Goal: Task Accomplishment & Management: Use online tool/utility

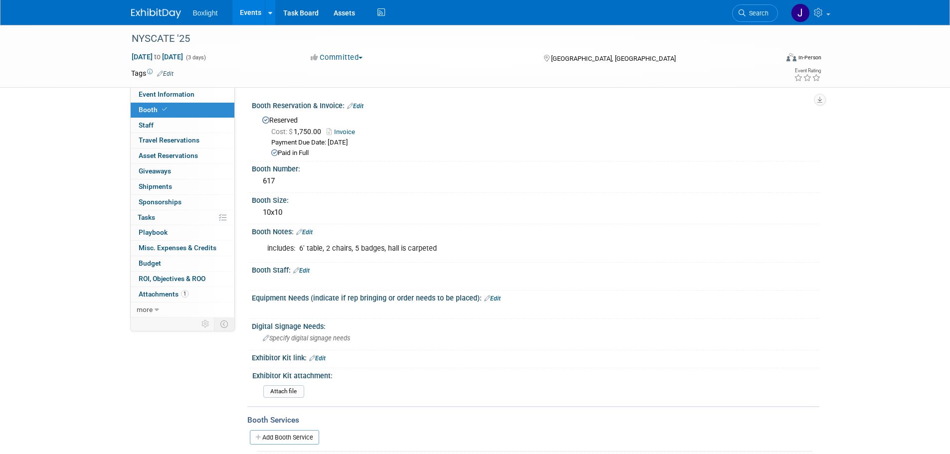
click at [249, 11] on link "Events" at bounding box center [250, 12] width 36 height 25
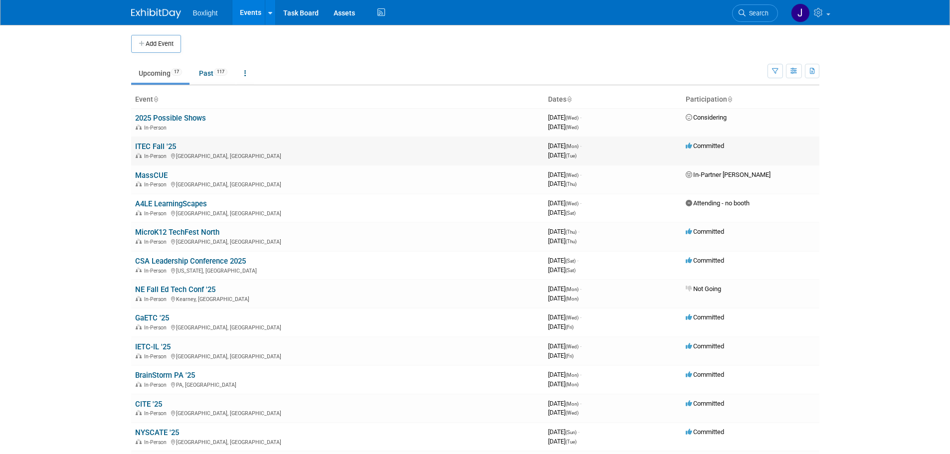
click at [147, 147] on link "ITEC Fall '25" at bounding box center [155, 146] width 41 height 9
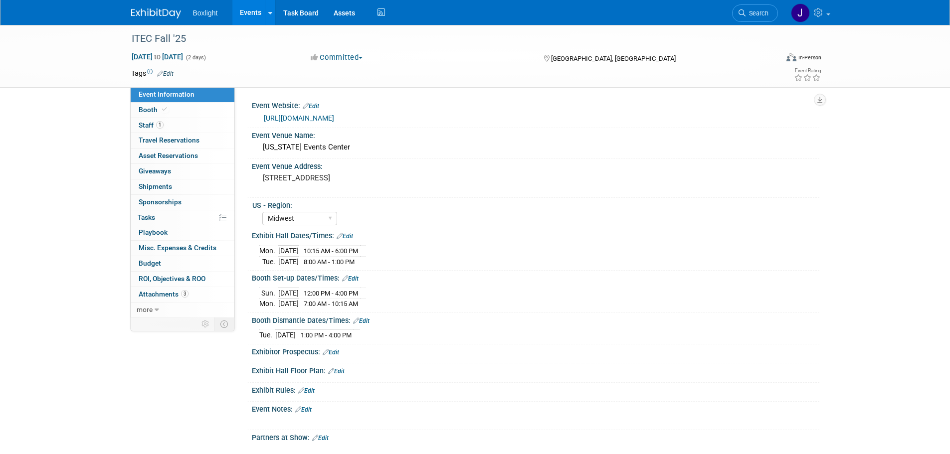
select select "Midwest"
click at [168, 112] on link "Booth" at bounding box center [183, 110] width 104 height 15
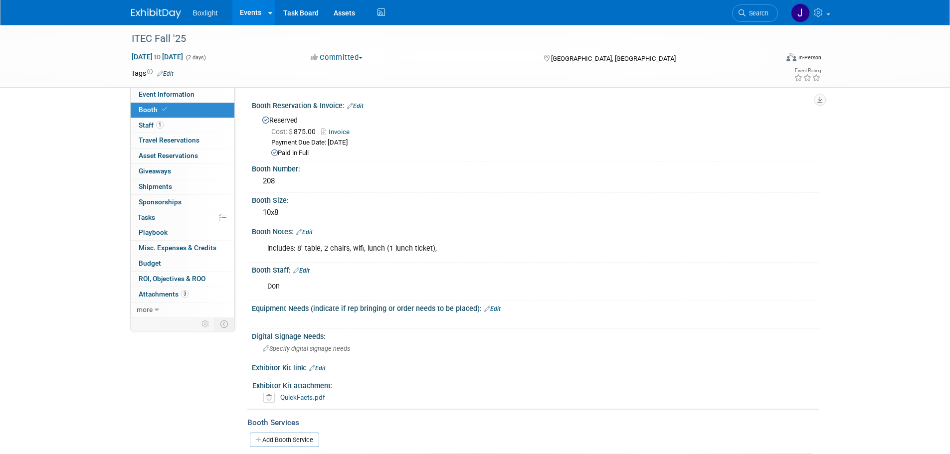
click at [394, 248] on div "includes: 8' table, 2 chairs, wifi, lunch (1 lunch ticket)," at bounding box center [484, 249] width 449 height 20
click at [309, 230] on link "Edit" at bounding box center [304, 232] width 16 height 7
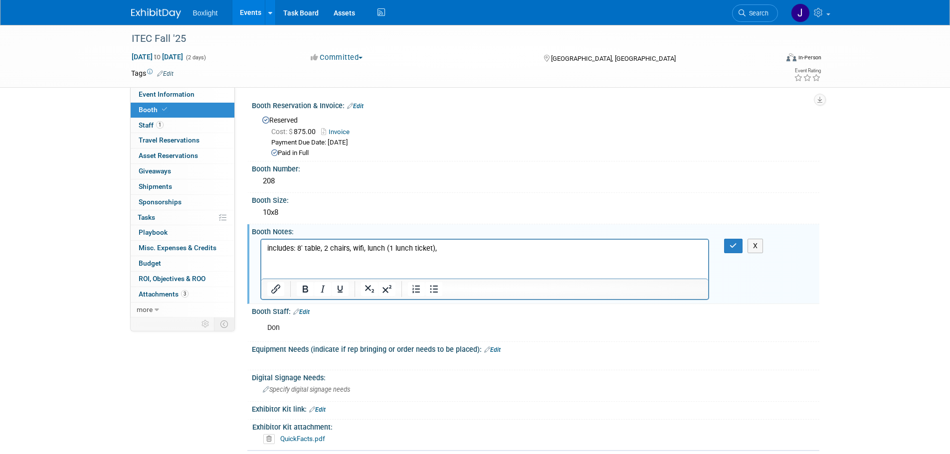
click at [393, 248] on p "includes: 8' table, 2 chairs, wifi, lunch (1 lunch ticket)," at bounding box center [485, 248] width 436 height 10
click at [735, 239] on button "button" at bounding box center [733, 246] width 18 height 14
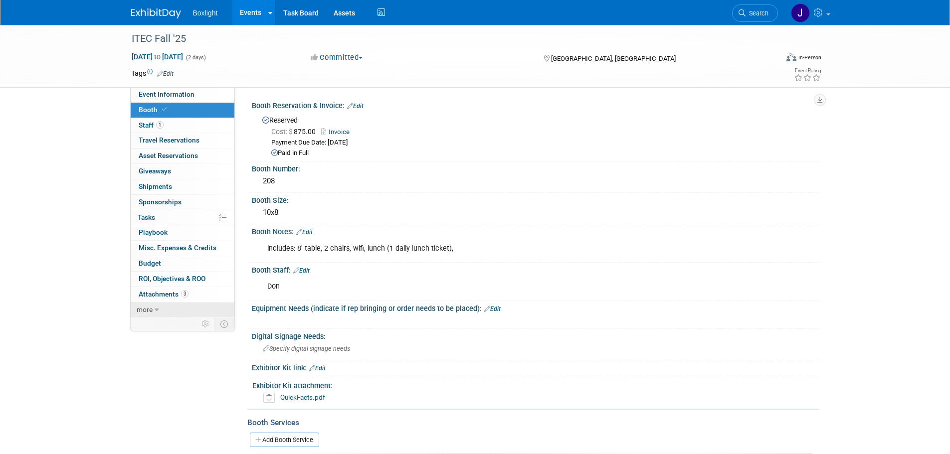
click at [164, 311] on link "more" at bounding box center [183, 310] width 104 height 15
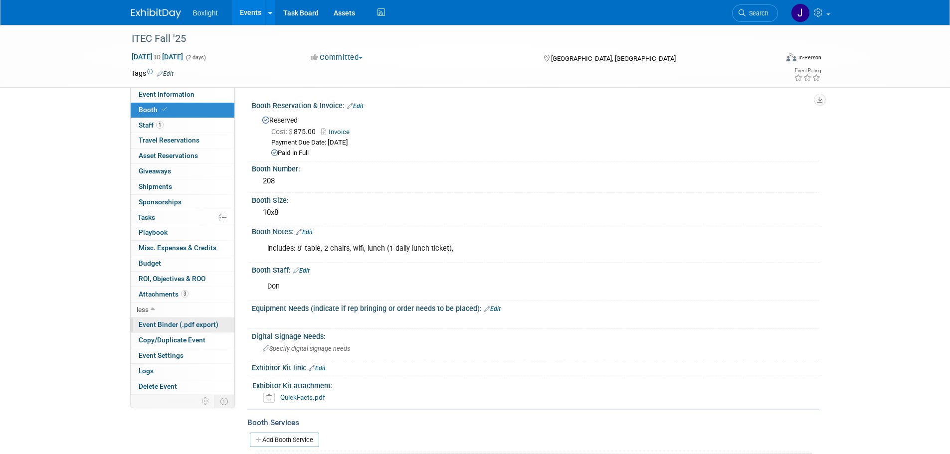
click at [193, 324] on span "Event Binder (.pdf export)" at bounding box center [179, 325] width 80 height 8
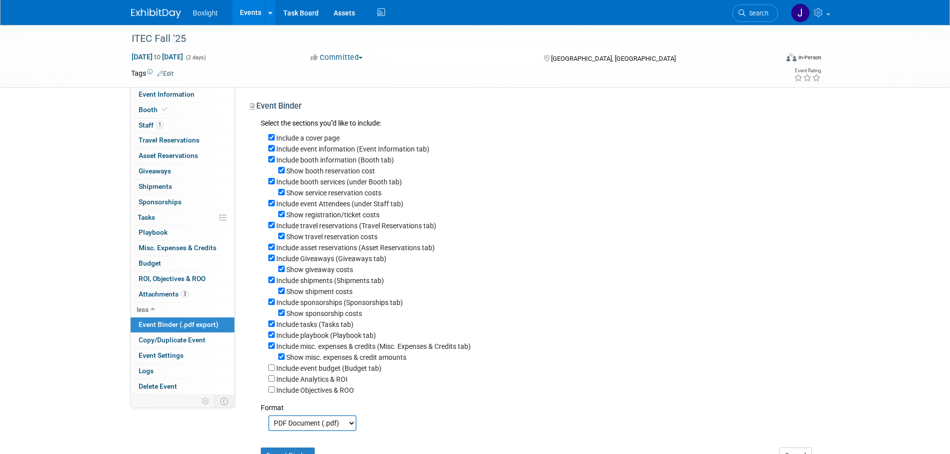
click at [269, 133] on div "Include a cover page" at bounding box center [540, 137] width 544 height 11
click at [280, 172] on input "Show booth reservation cost" at bounding box center [281, 170] width 6 height 6
checkbox input "false"
click at [271, 138] on input "Include a cover page" at bounding box center [271, 137] width 6 height 6
checkbox input "false"
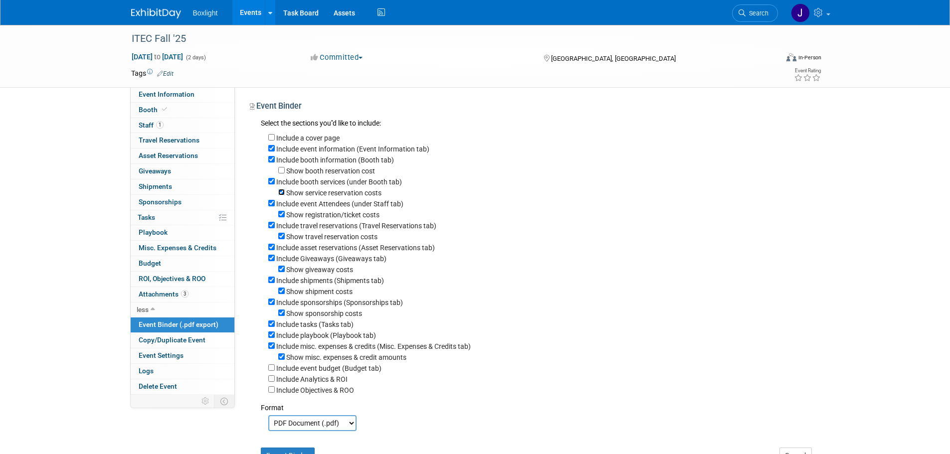
click at [285, 193] on div "Show service reservation costs" at bounding box center [540, 192] width 544 height 11
click at [282, 196] on input "Show service reservation costs" at bounding box center [281, 192] width 6 height 6
checkbox input "false"
click at [270, 206] on input "Include event Attendees (under Staff tab)" at bounding box center [271, 203] width 6 height 6
checkbox input "false"
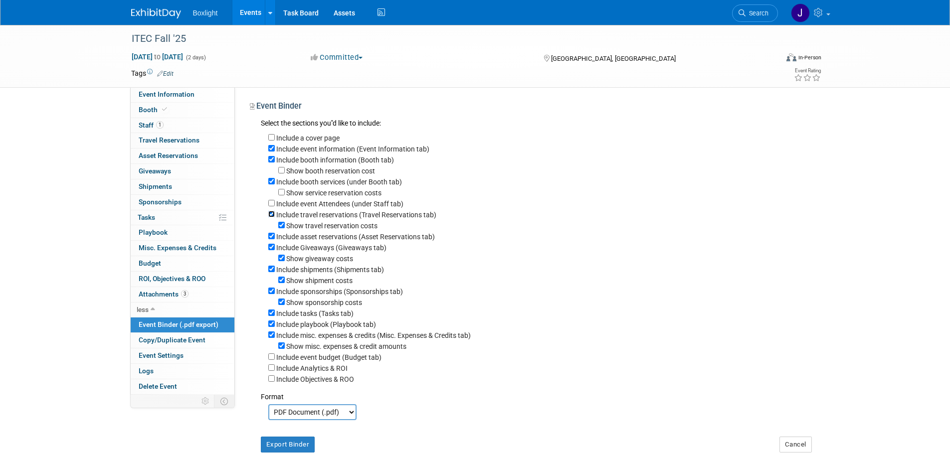
click at [274, 217] on input "Include travel reservations (Travel Reservations tab)" at bounding box center [271, 214] width 6 height 6
checkbox input "false"
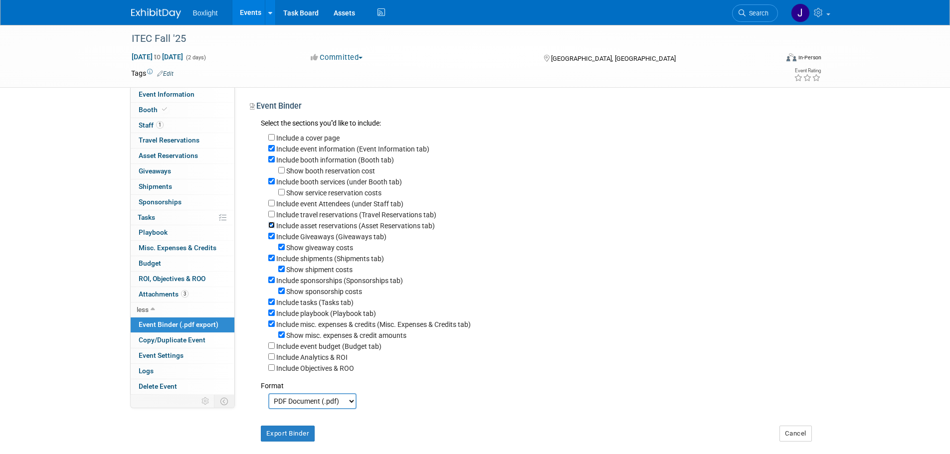
click at [271, 228] on input "Include asset reservations (Asset Reservations tab)" at bounding box center [271, 225] width 6 height 6
checkbox input "false"
click at [273, 239] on input "Include Giveaways (Giveaways tab)" at bounding box center [271, 236] width 6 height 6
checkbox input "false"
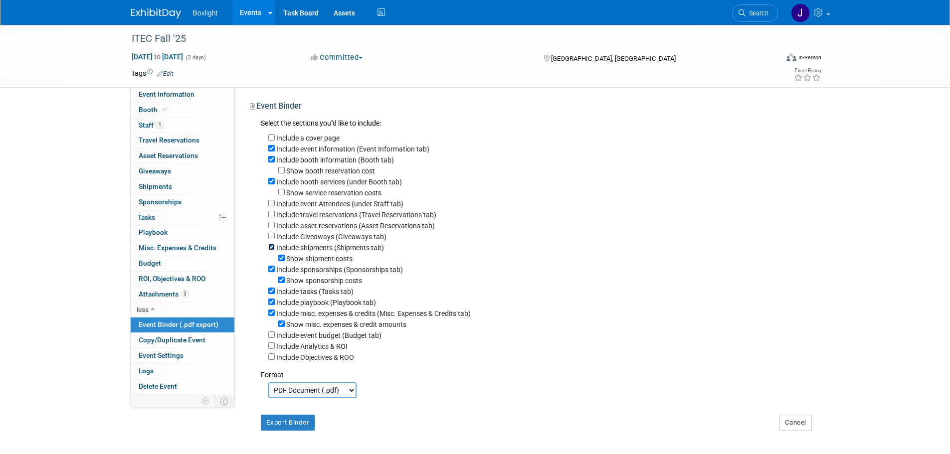
click at [269, 250] on input "Include shipments (Shipments tab)" at bounding box center [271, 247] width 6 height 6
checkbox input "false"
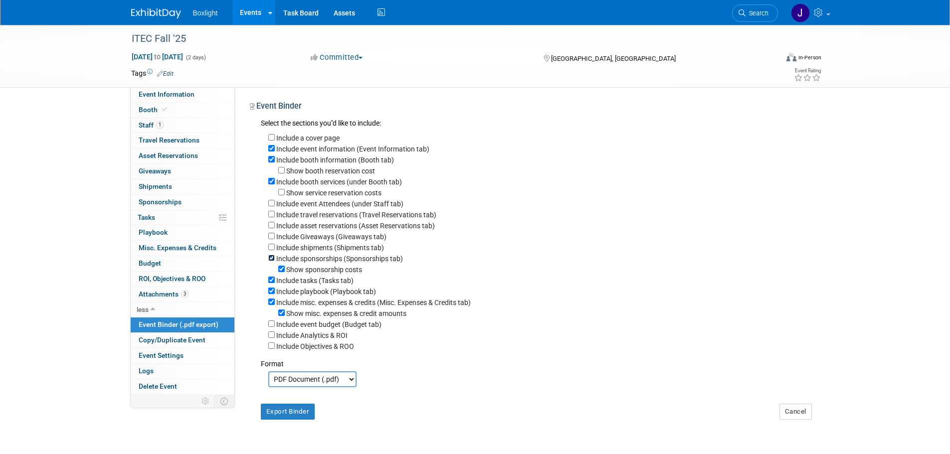
click at [273, 261] on input "Include sponsorships (Sponsorships tab)" at bounding box center [271, 258] width 6 height 6
checkbox input "false"
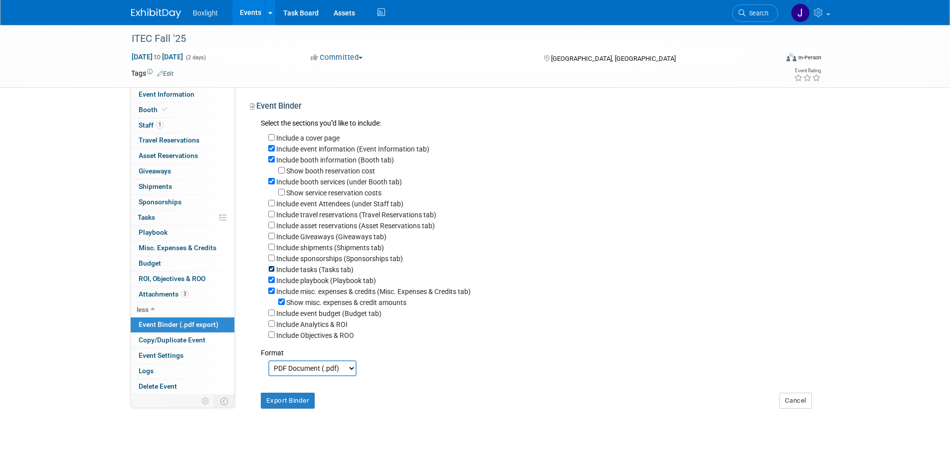
click at [270, 272] on input "Include tasks (Tasks tab)" at bounding box center [271, 269] width 6 height 6
checkbox input "false"
drag, startPoint x: 270, startPoint y: 287, endPoint x: 271, endPoint y: 295, distance: 8.1
click at [271, 295] on div "Include a cover page Include event information (Event Information tab) Include …" at bounding box center [536, 235] width 551 height 211
click at [272, 294] on input "Include misc. expenses & credits (Misc. Expenses & Credits tab)" at bounding box center [271, 291] width 6 height 6
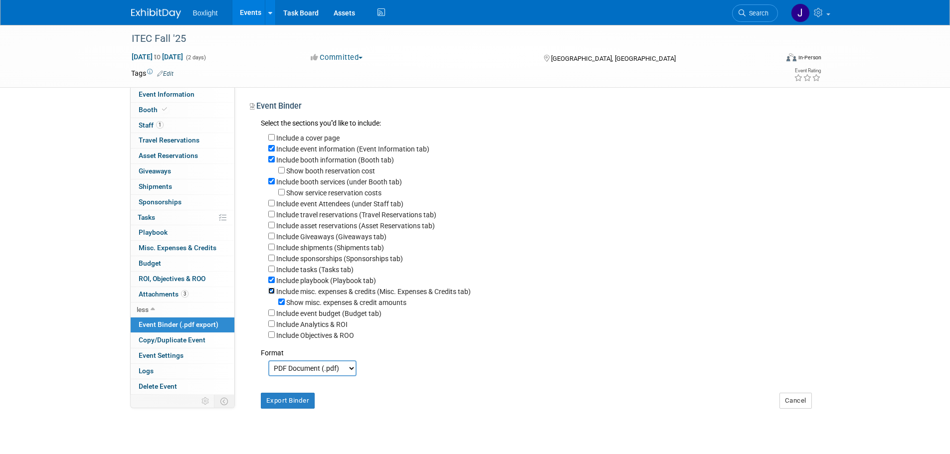
checkbox input "false"
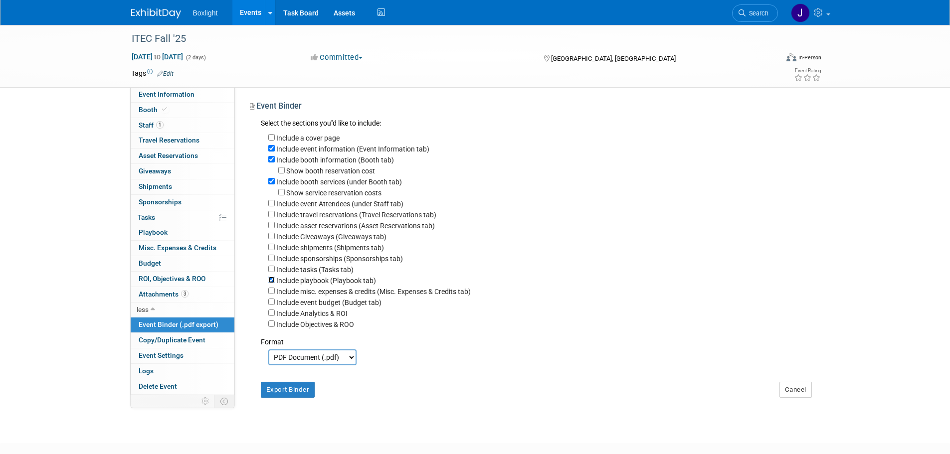
click at [272, 283] on input "Include playbook (Playbook tab)" at bounding box center [271, 280] width 6 height 6
checkbox input "false"
click at [290, 395] on button "Export Binder" at bounding box center [288, 390] width 54 height 16
